Goal: Navigation & Orientation: Go to known website

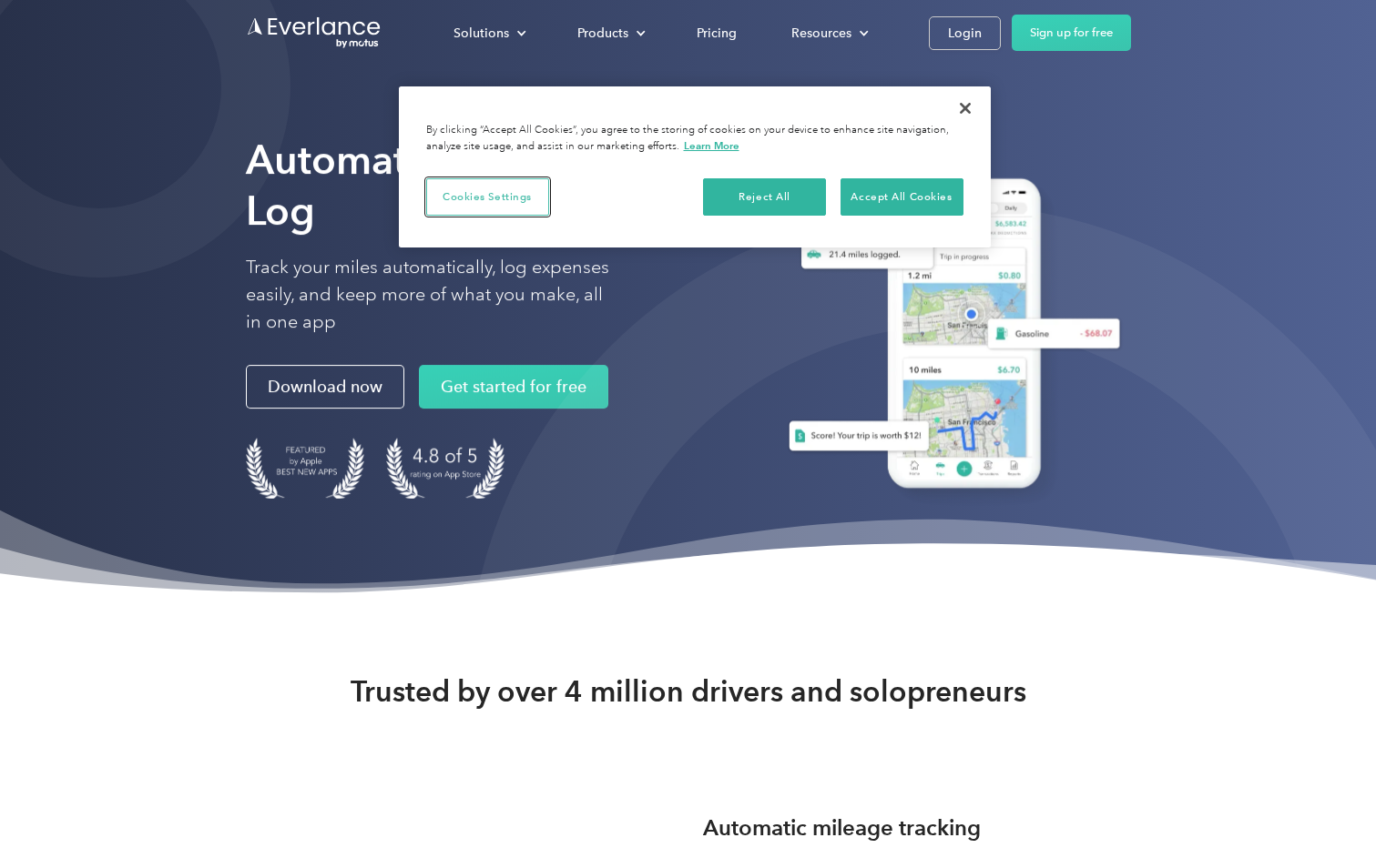
drag, startPoint x: 455, startPoint y: 195, endPoint x: 618, endPoint y: 159, distance: 166.9
click at [455, 195] on button "Cookies Settings" at bounding box center [488, 197] width 123 height 38
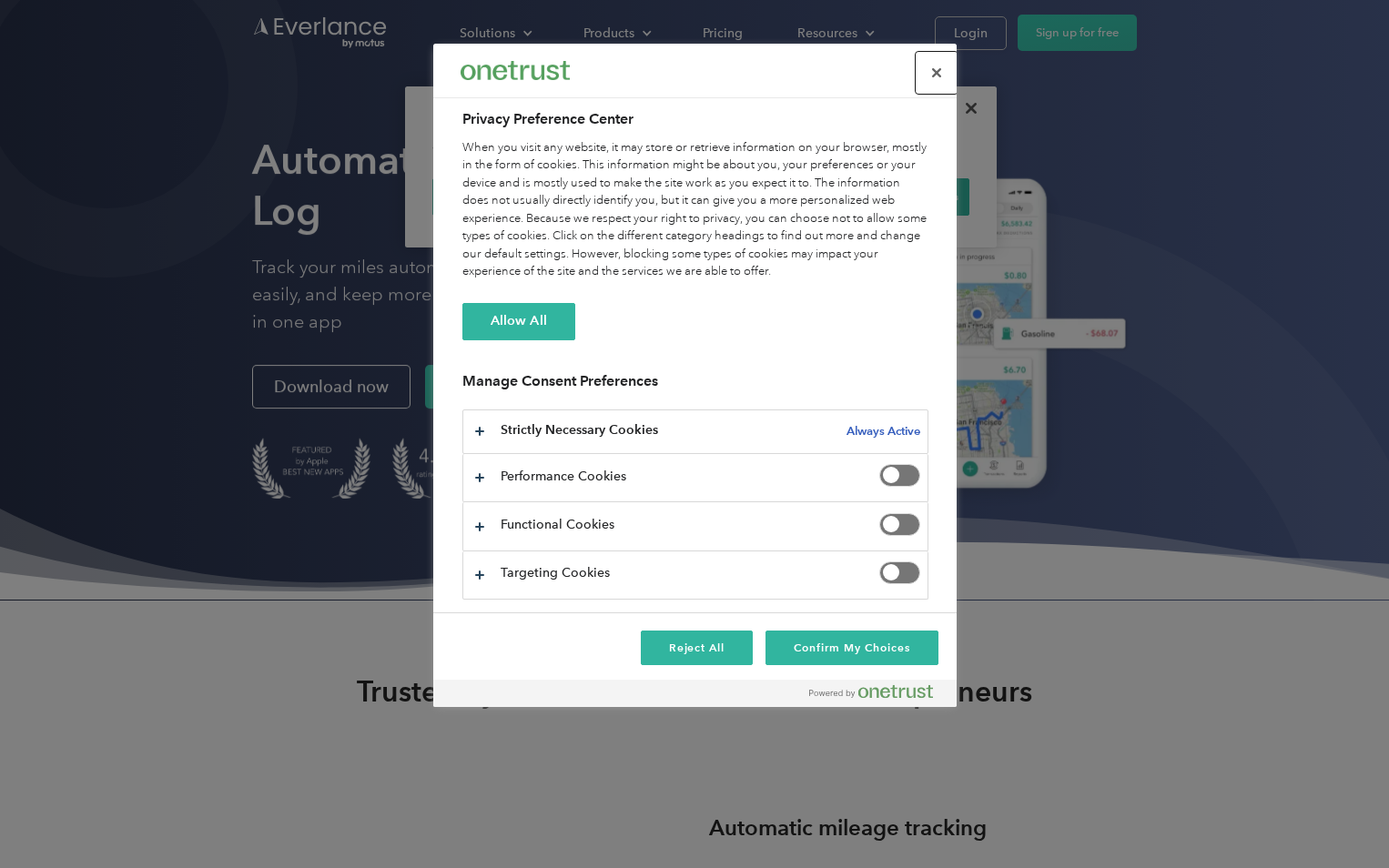
click at [947, 75] on button "Close" at bounding box center [937, 72] width 40 height 40
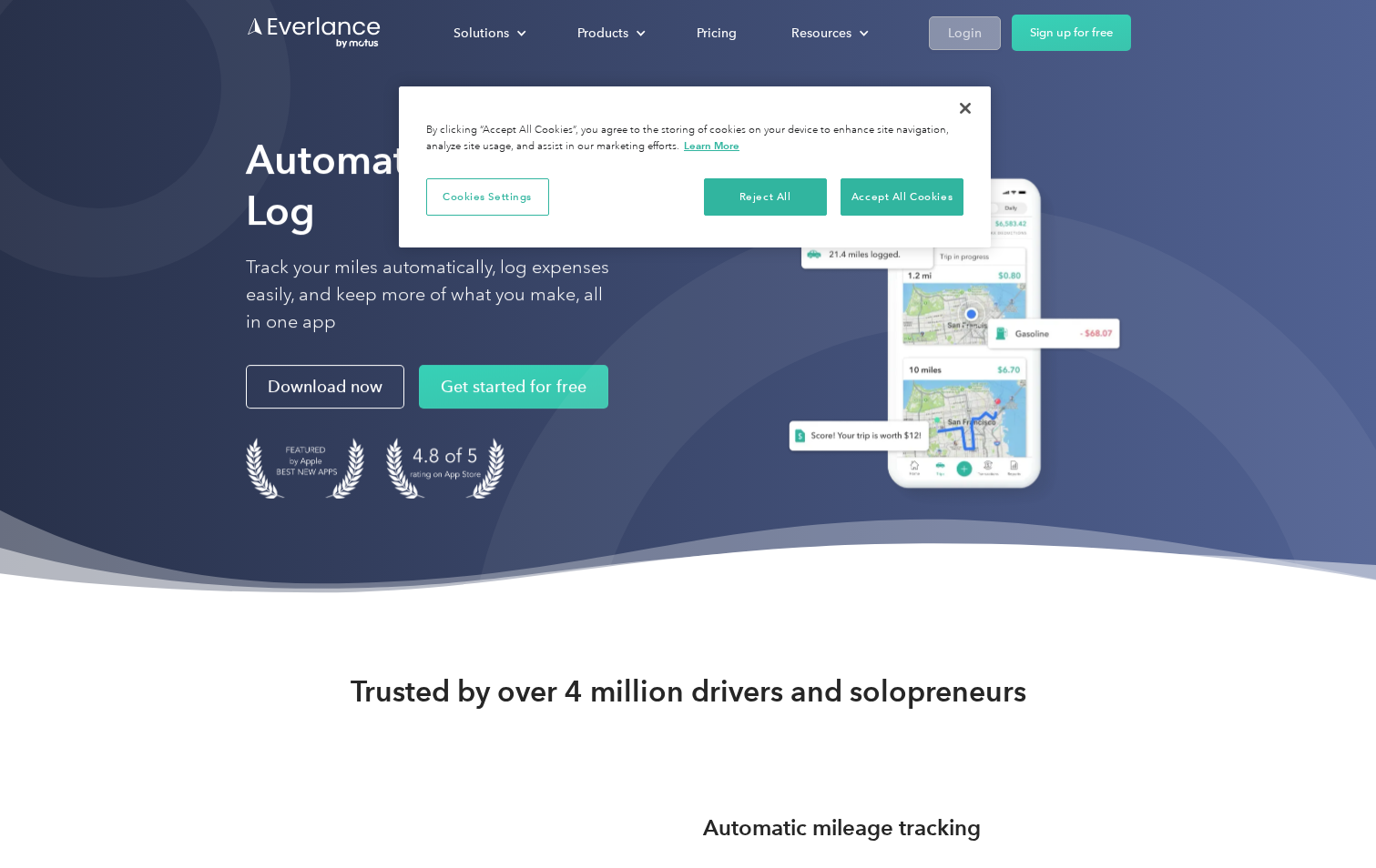
click at [969, 30] on div "Login" at bounding box center [964, 33] width 33 height 23
